Goal: Transaction & Acquisition: Purchase product/service

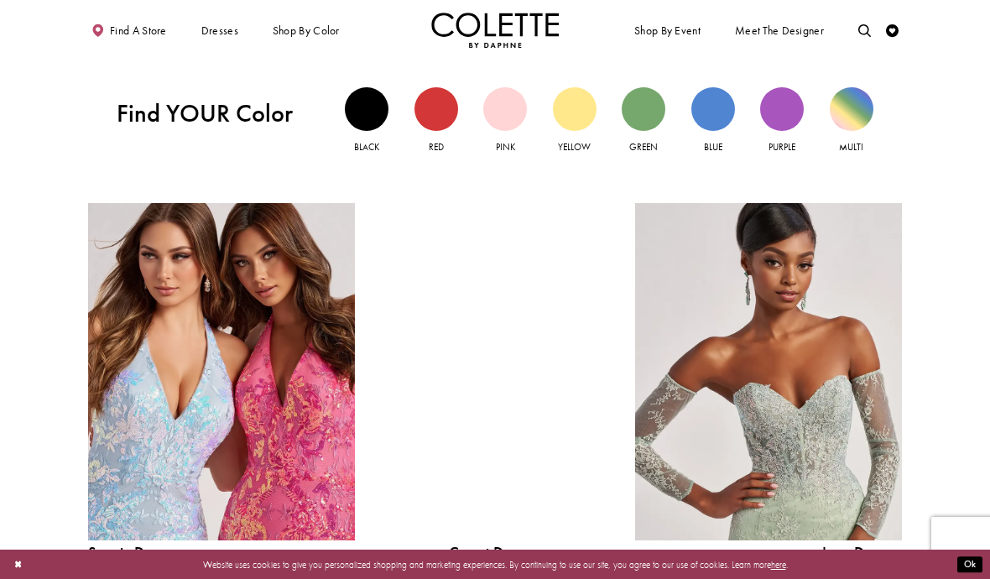
scroll to position [1256, 0]
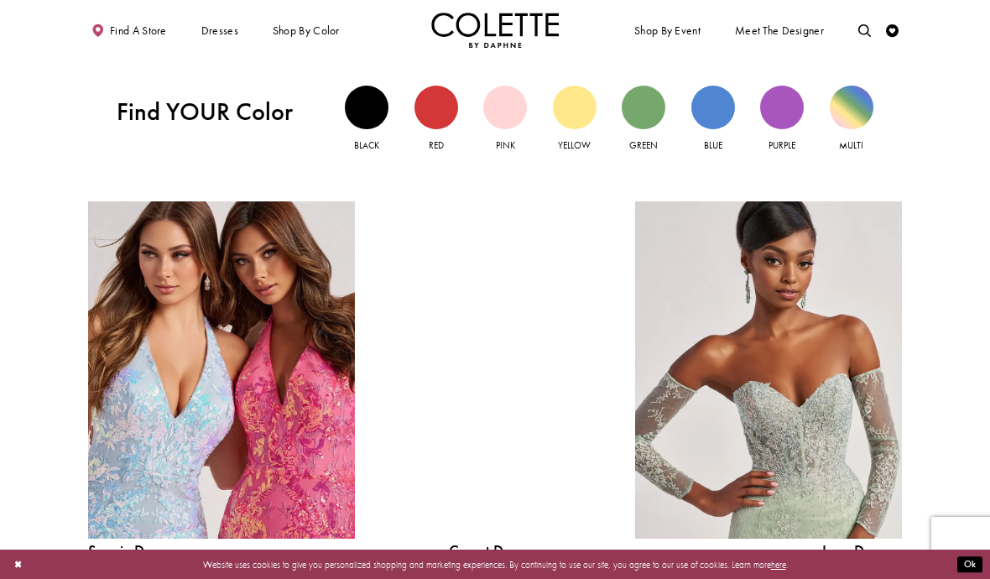
click at [504, 404] on div at bounding box center [494, 369] width 190 height 337
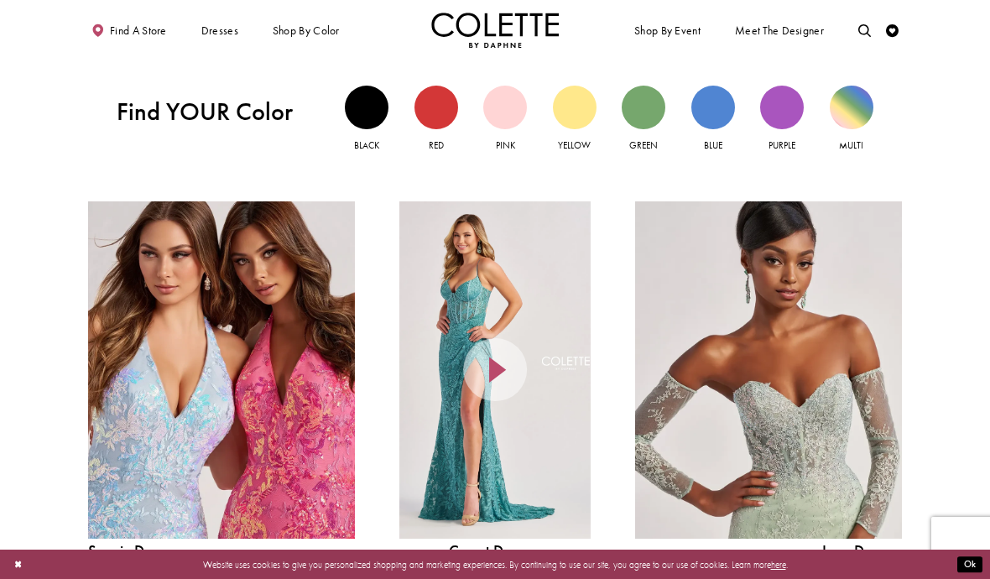
click at [505, 371] on icon at bounding box center [495, 370] width 64 height 64
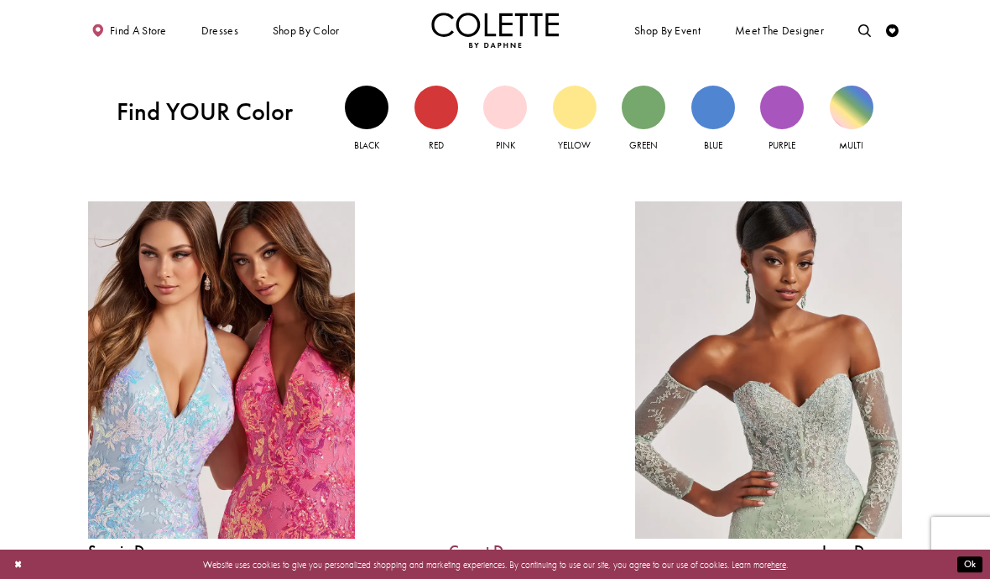
click at [500, 550] on link "Corset Dresses" at bounding box center [494, 552] width 190 height 16
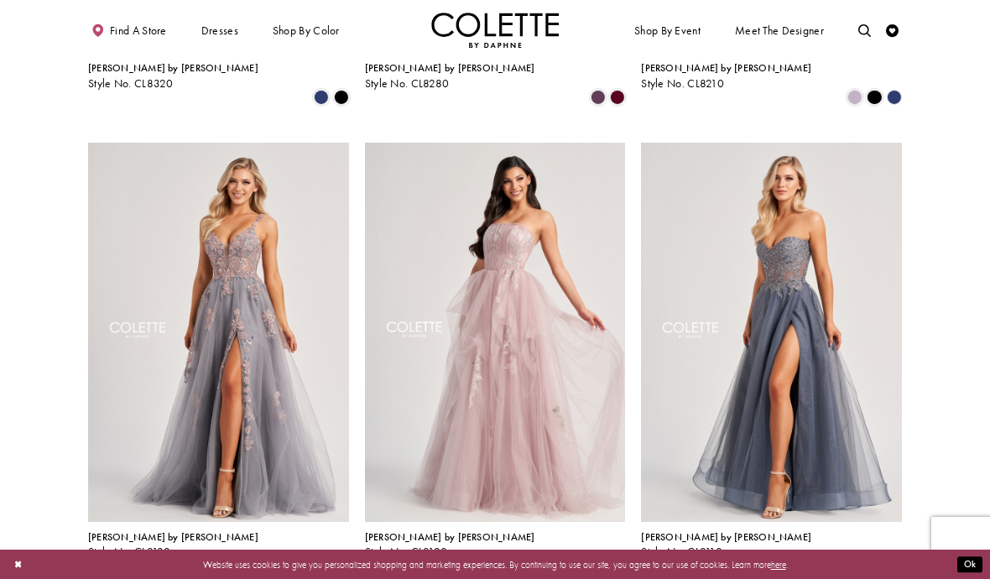
scroll to position [923, 0]
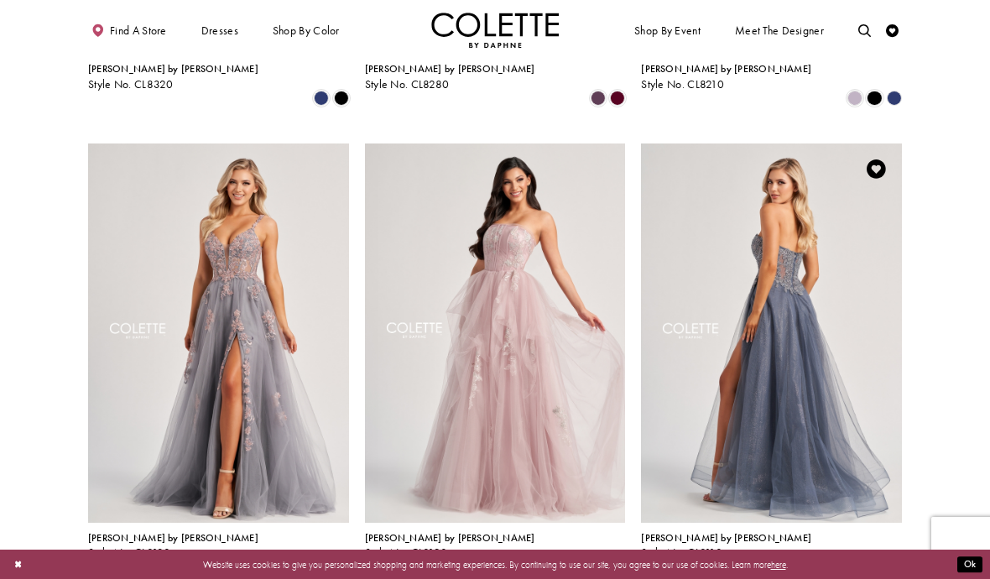
click at [781, 248] on img "Visit Colette by Daphne Style No. CL8110 Page" at bounding box center [771, 332] width 261 height 379
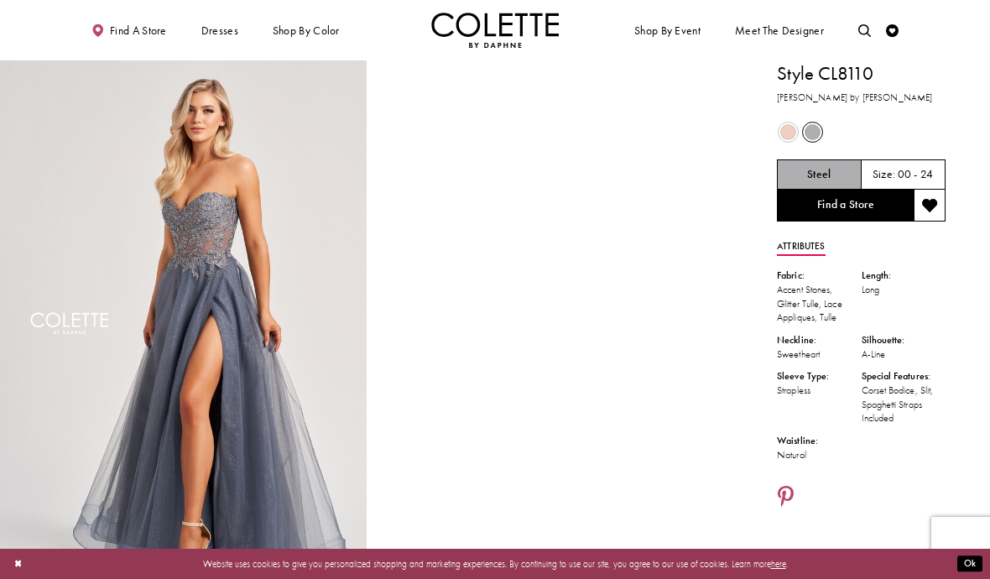
click at [780, 130] on span "Product color controls state depends on size chosen" at bounding box center [788, 132] width 16 height 16
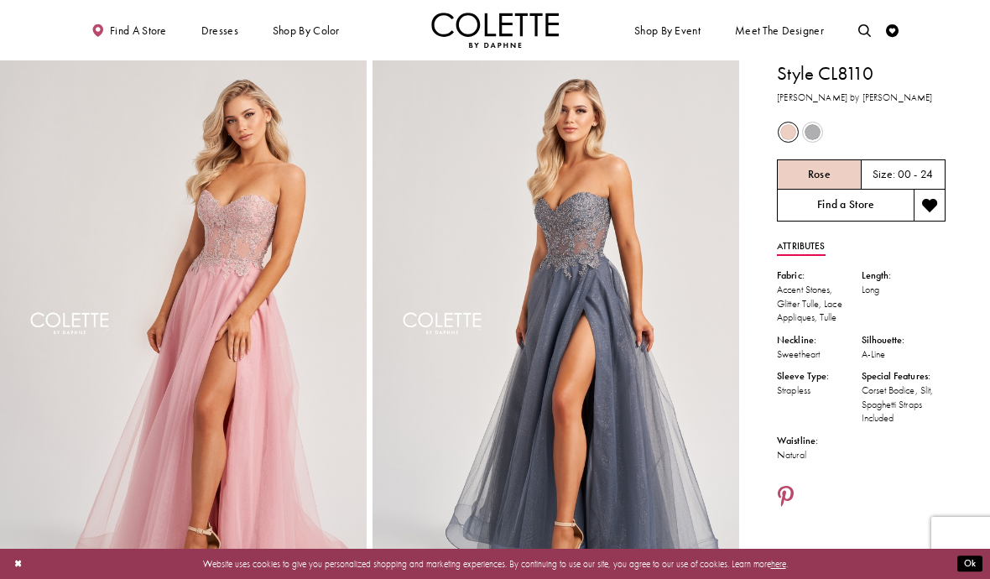
click at [863, 212] on link "Find a Store" at bounding box center [845, 206] width 137 height 32
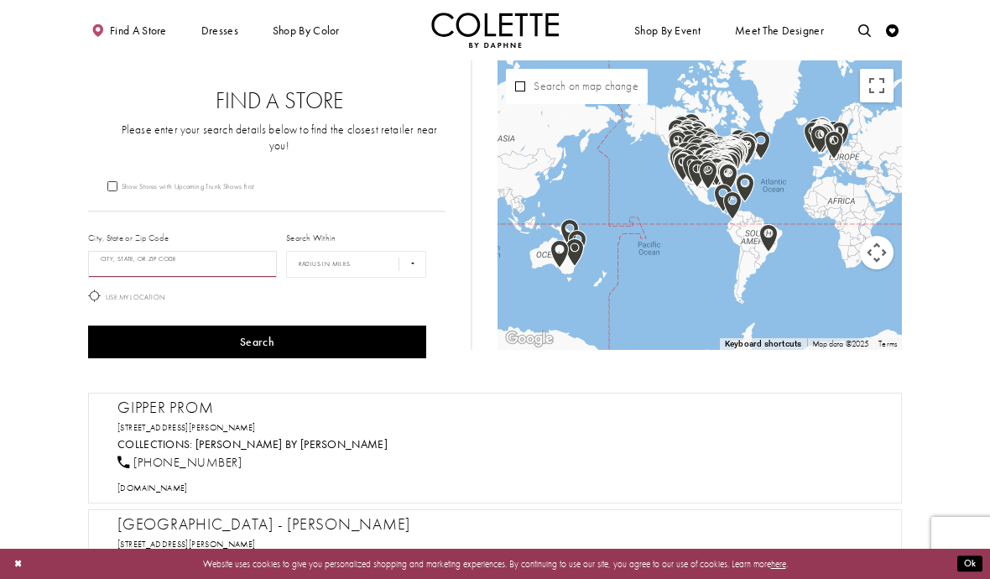
click at [115, 251] on input "City, State, or ZIP Code" at bounding box center [182, 264] width 189 height 27
type input "*******"
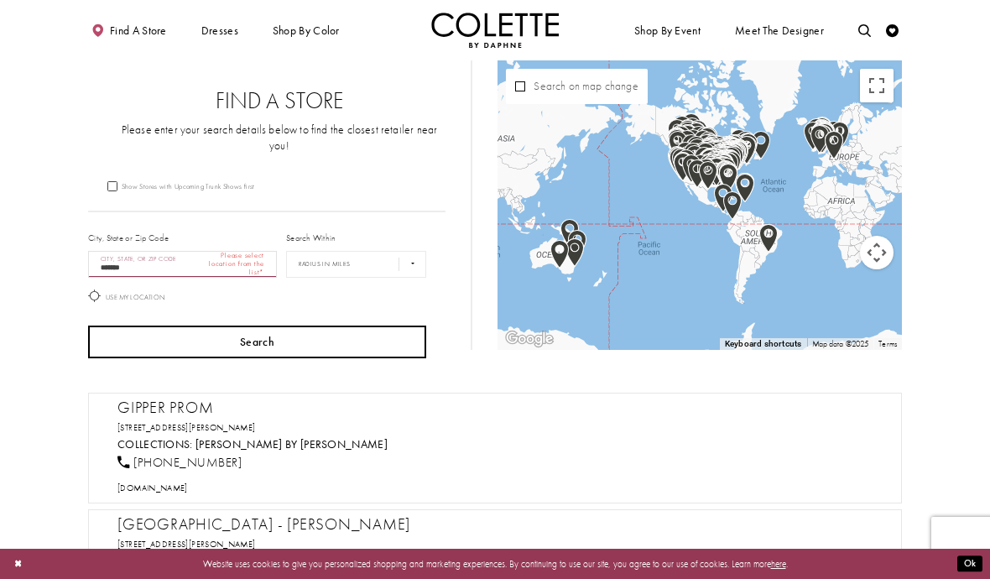
click at [255, 331] on button "Search" at bounding box center [257, 342] width 338 height 33
